Goal: Transaction & Acquisition: Purchase product/service

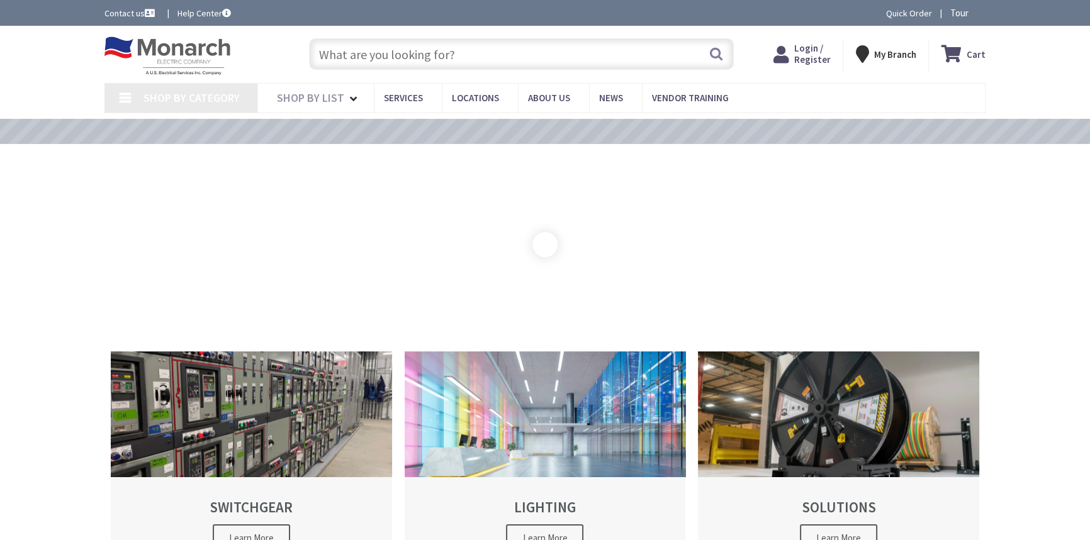
type input "[STREET_ADDRESS]"
click at [808, 55] on span "Login / Register" at bounding box center [811, 53] width 36 height 23
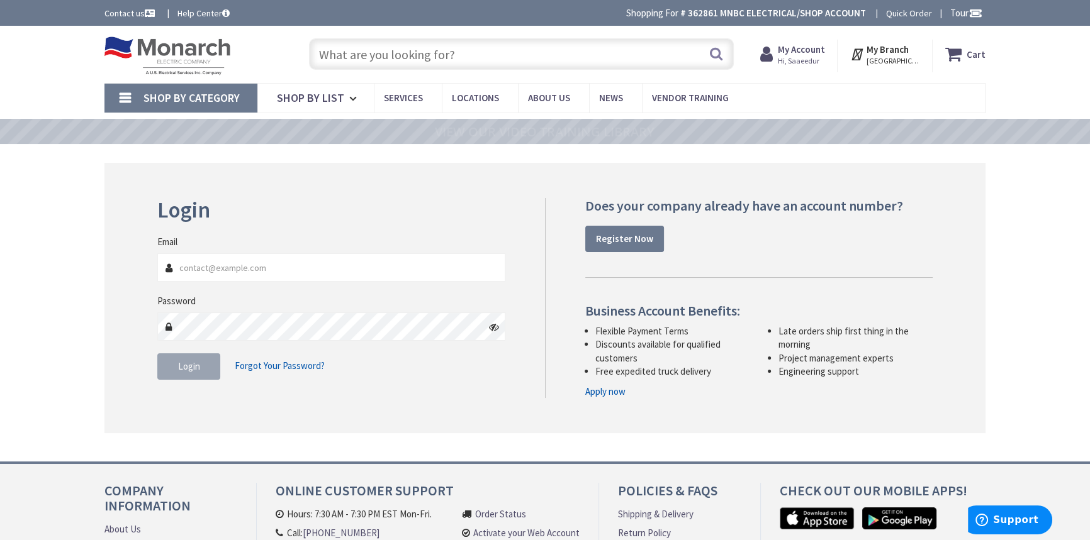
type input "srahman@mnbcelectrical.com"
click at [445, 384] on fieldset "Email srahman@mnbcelectrical.com Password Login Forgot Your Password?" at bounding box center [331, 313] width 348 height 157
click at [206, 362] on button "Login" at bounding box center [188, 367] width 63 height 26
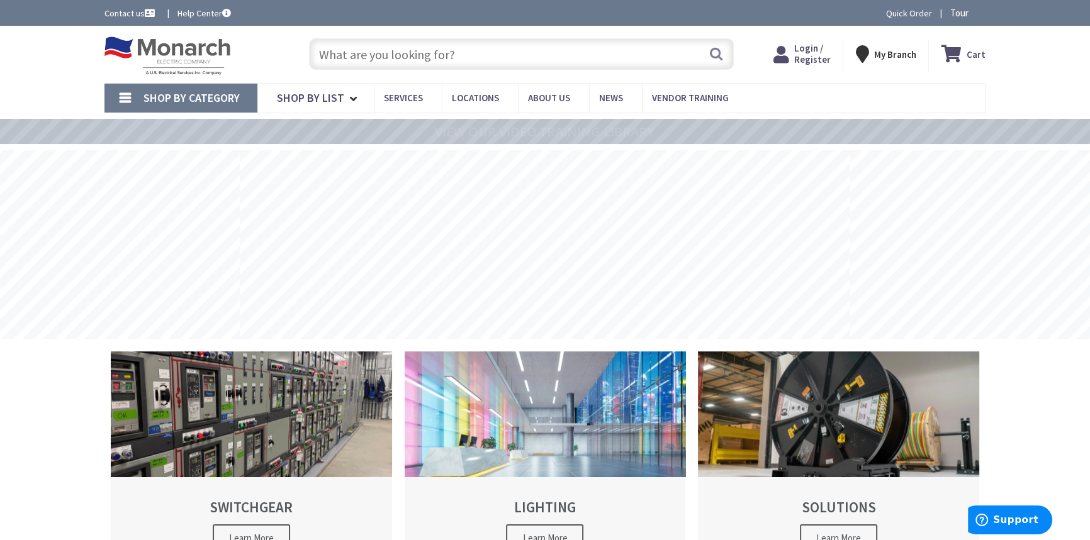
click at [818, 53] on span "Login / Register" at bounding box center [811, 53] width 36 height 23
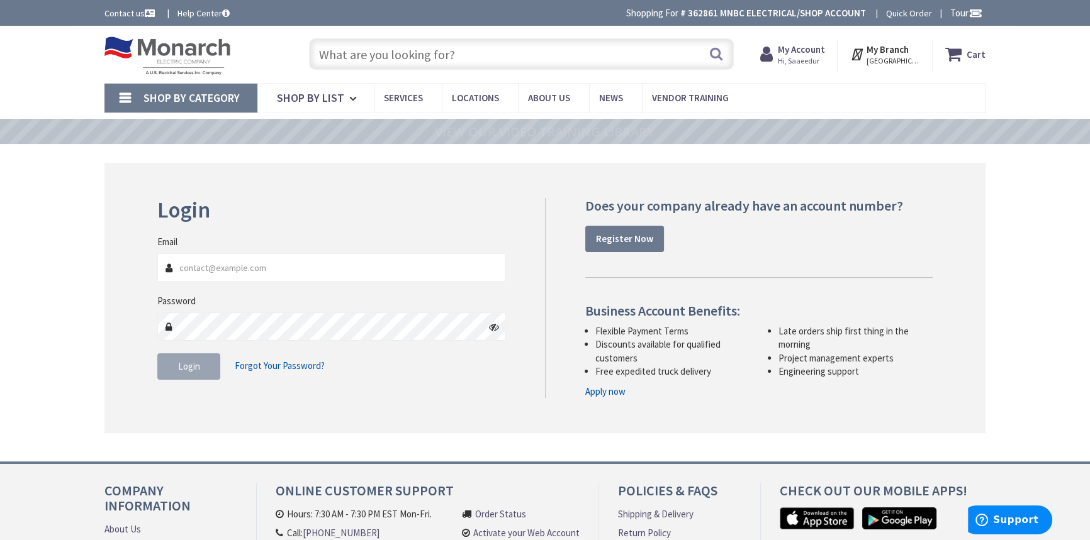
type input "srahman@mnbcelectrical.com"
click at [172, 371] on button "Login" at bounding box center [188, 367] width 63 height 26
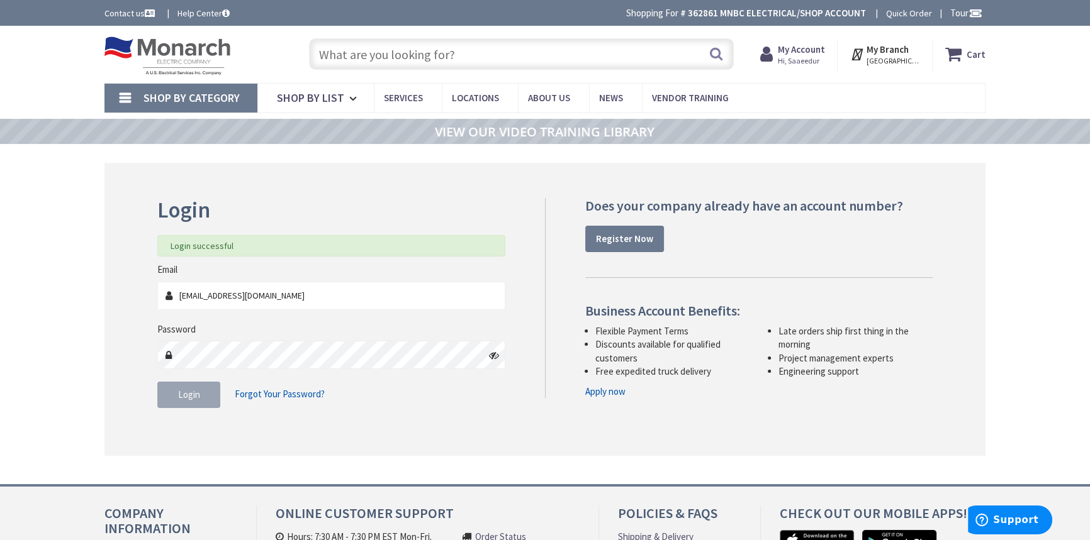
click at [492, 64] on input "text" at bounding box center [521, 53] width 425 height 31
paste input "EWD GFCI-LB"
type input "EWD GFCI-LB"
